Goal: Navigation & Orientation: Find specific page/section

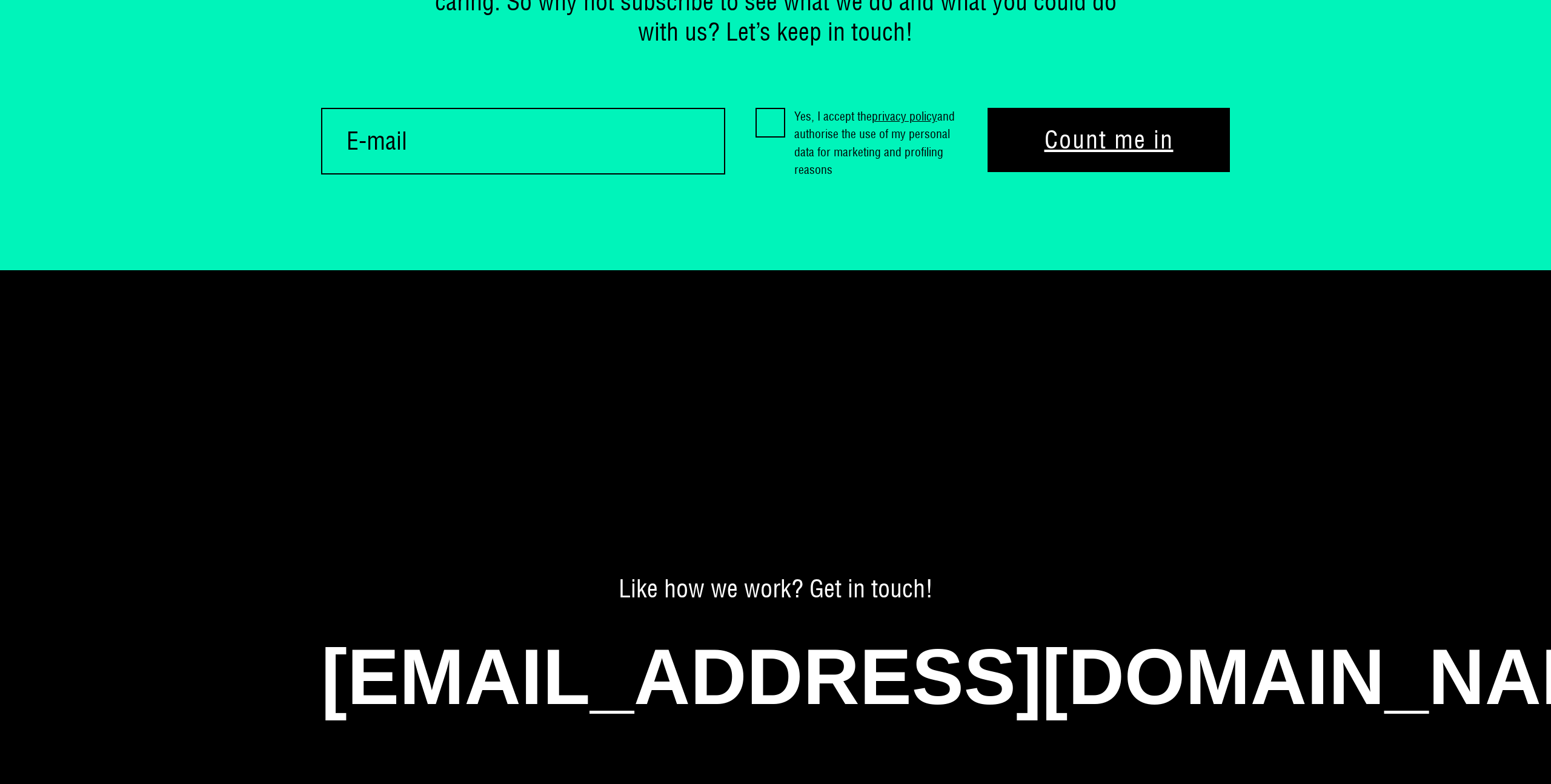
scroll to position [9758, 0]
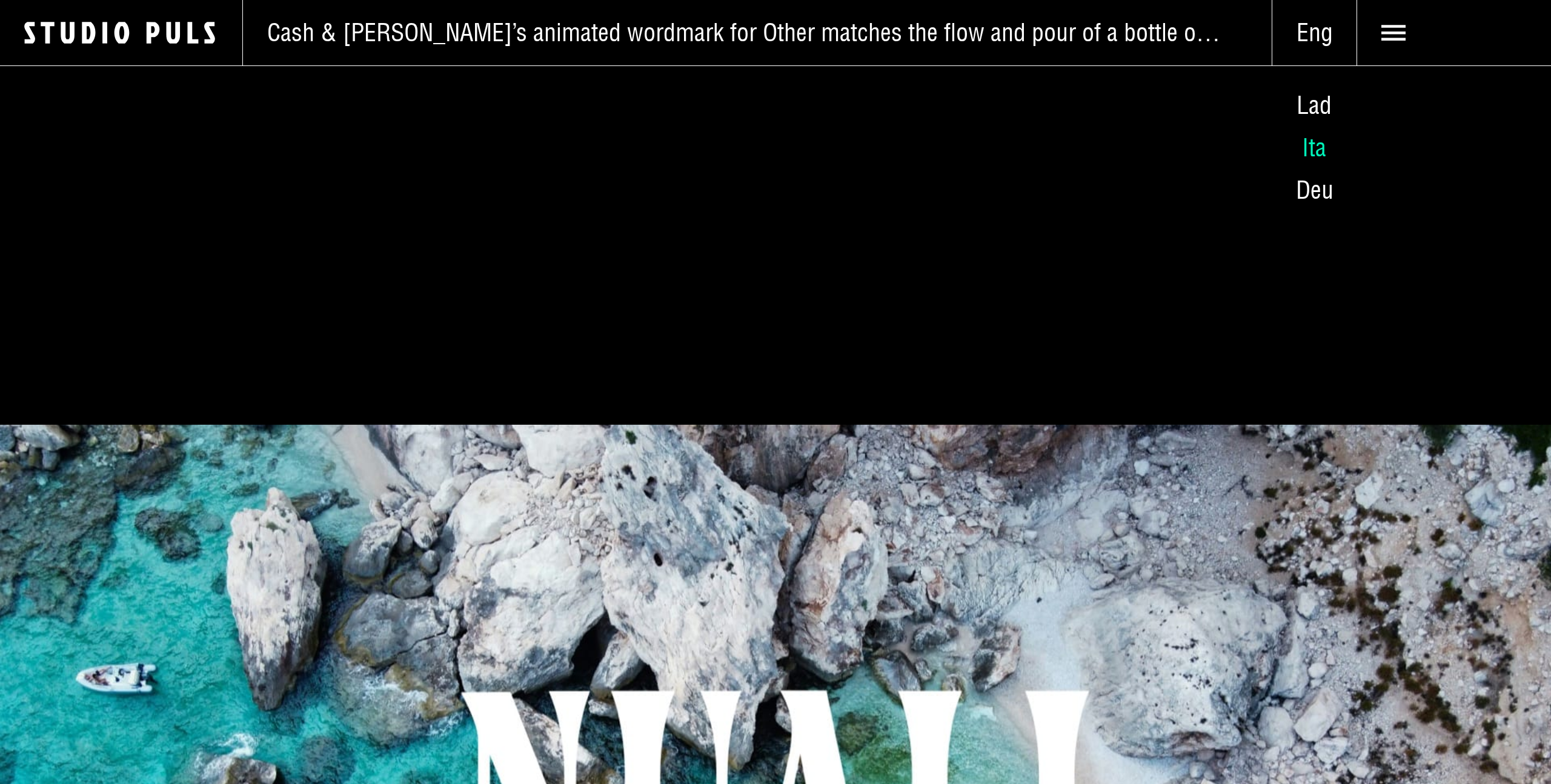
click at [1317, 141] on span "Ita" at bounding box center [1314, 147] width 24 height 31
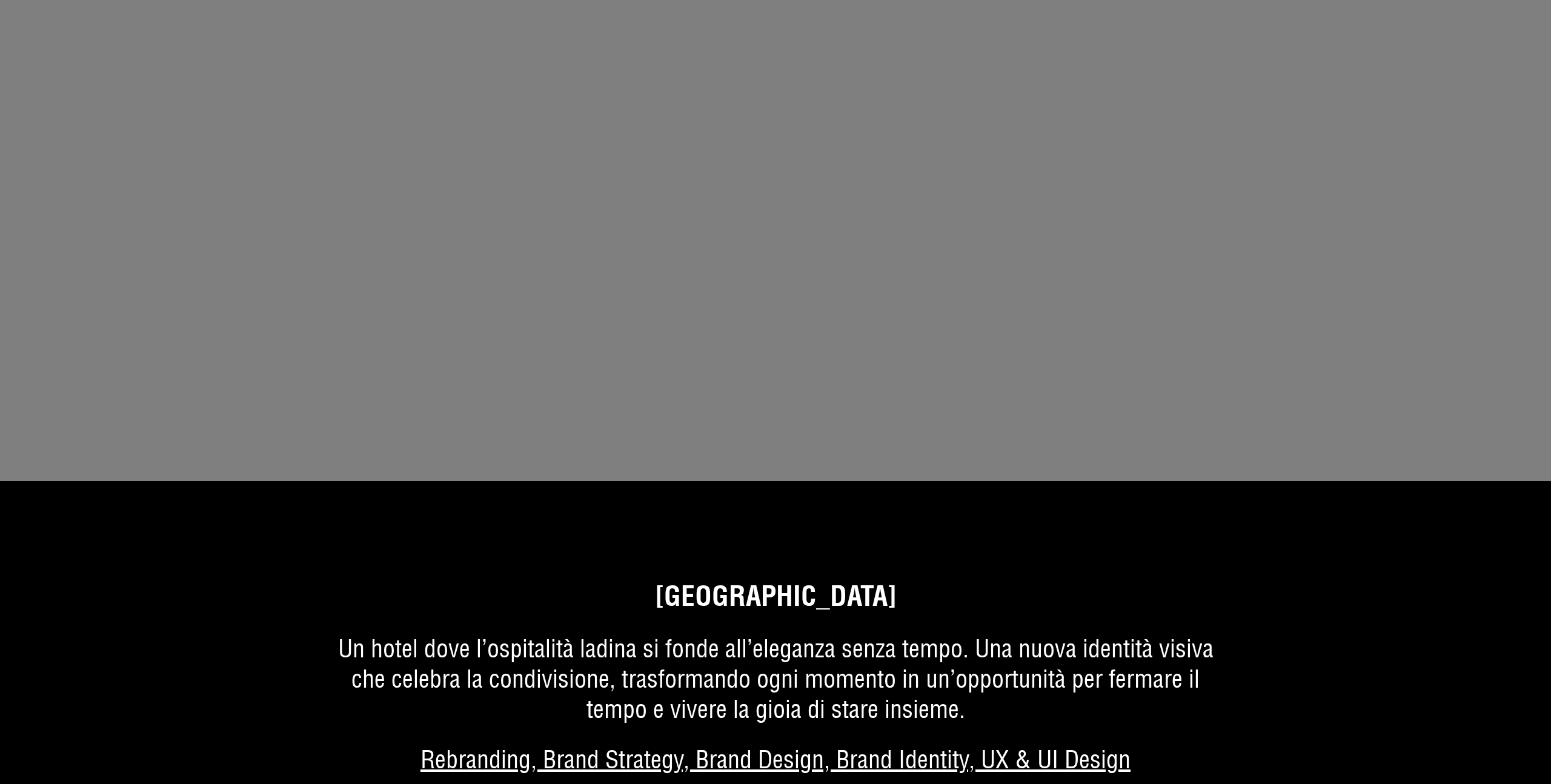
scroll to position [2769, 0]
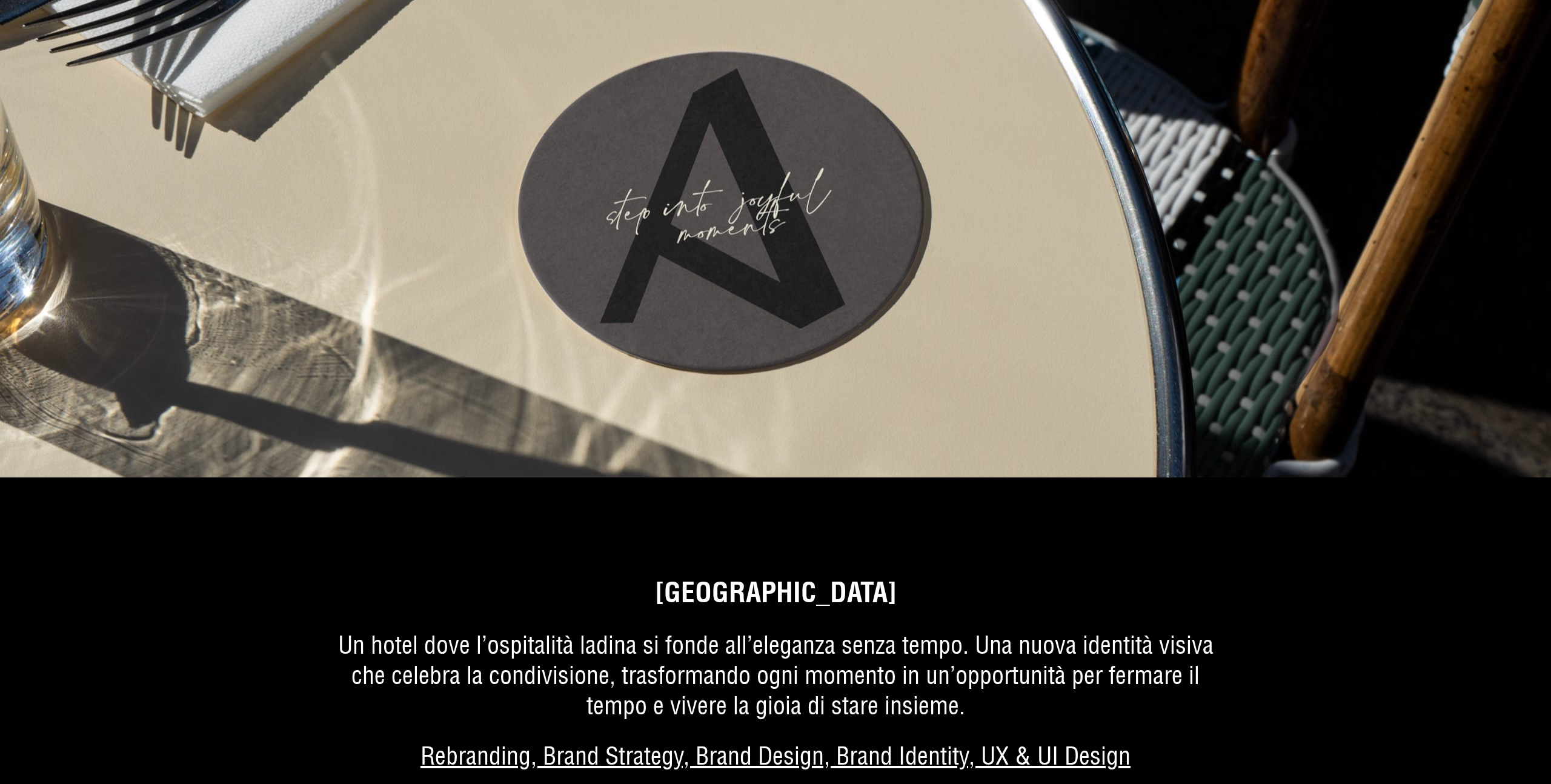
click at [866, 259] on img at bounding box center [776, 85] width 1551 height 784
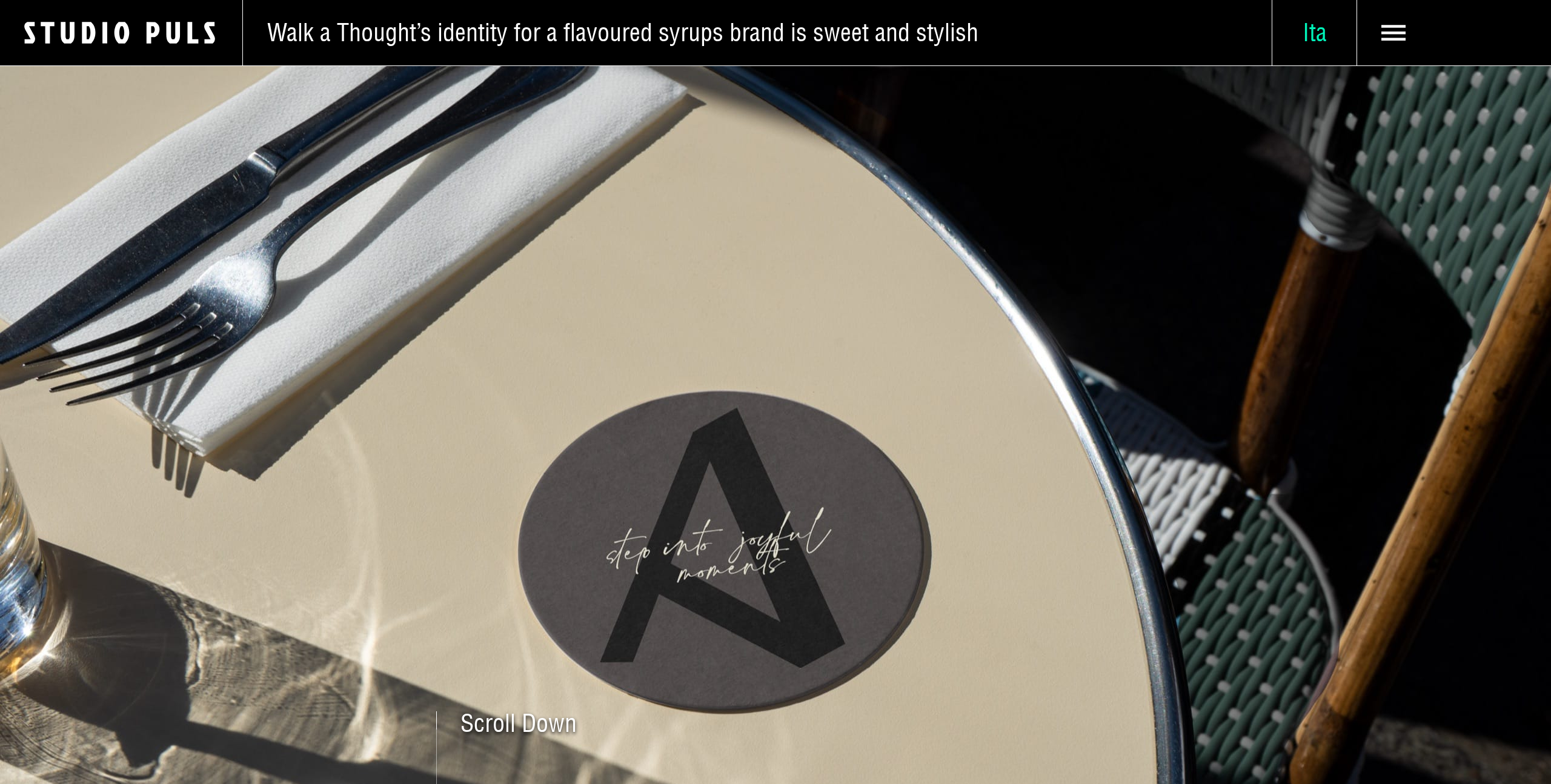
click at [1324, 31] on span "Ita" at bounding box center [1314, 32] width 84 height 30
click at [1318, 141] on span "Deu" at bounding box center [1315, 147] width 37 height 31
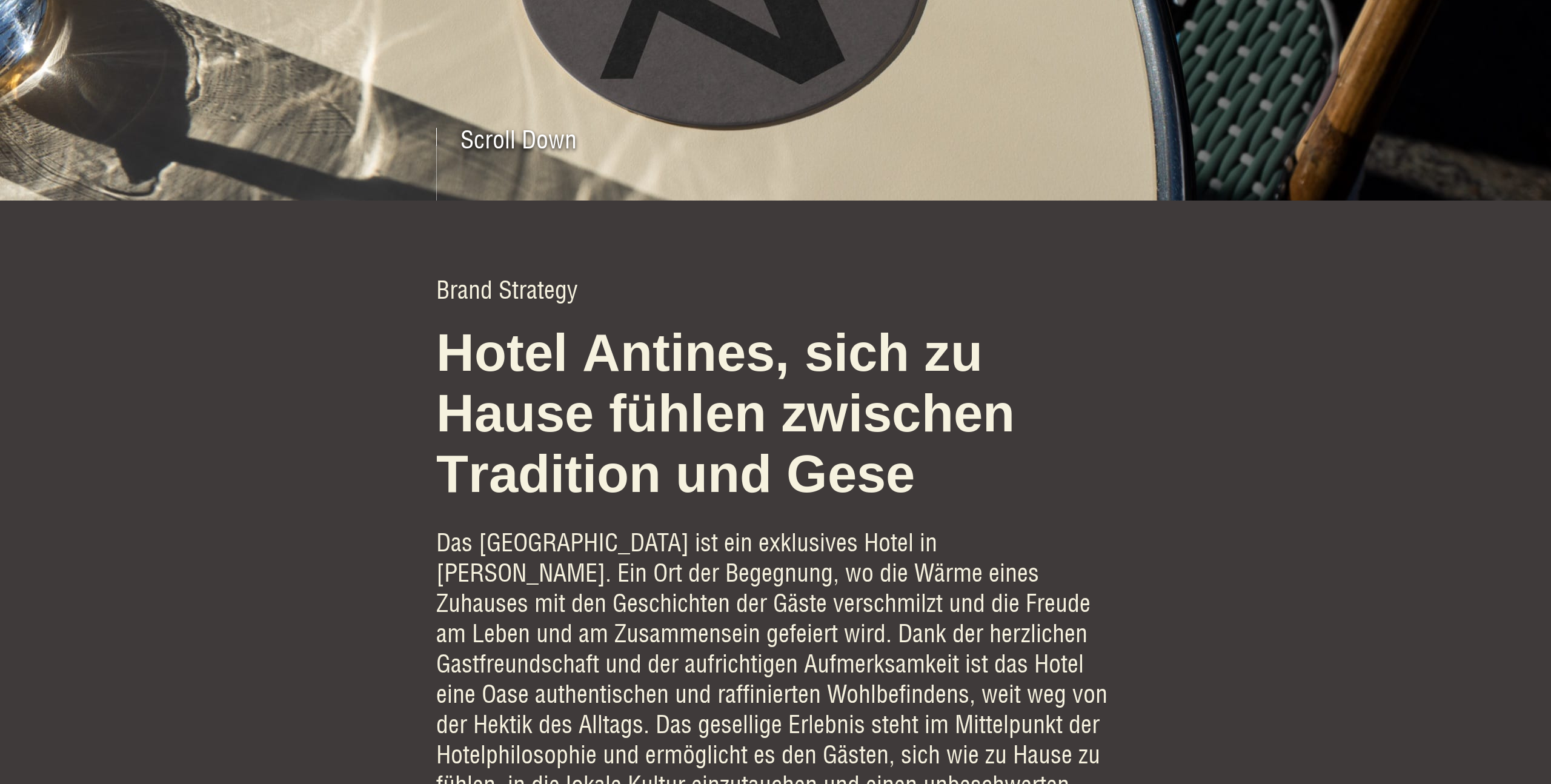
scroll to position [582, 0]
